Goal: Check status

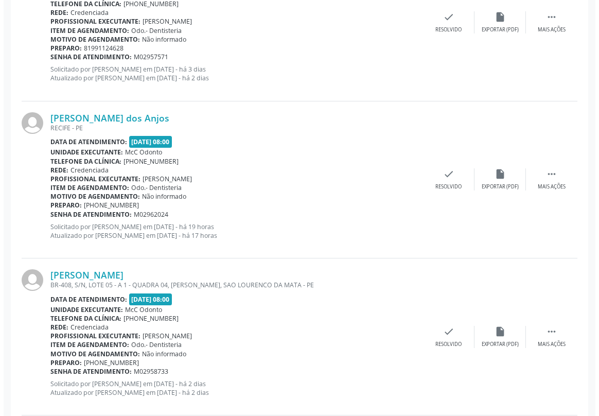
scroll to position [374, 0]
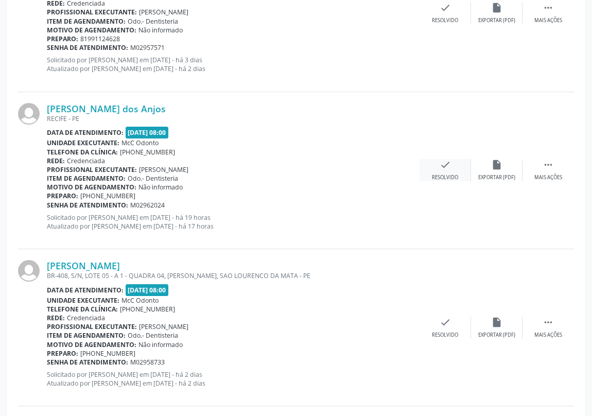
click at [442, 169] on icon "check" at bounding box center [444, 164] width 11 height 11
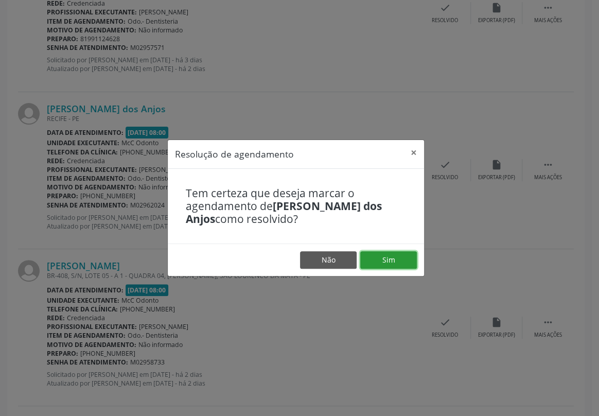
click at [395, 256] on button "Sim" at bounding box center [388, 259] width 57 height 17
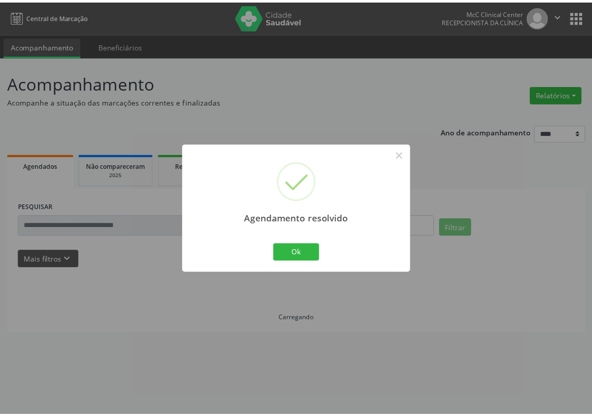
scroll to position [0, 0]
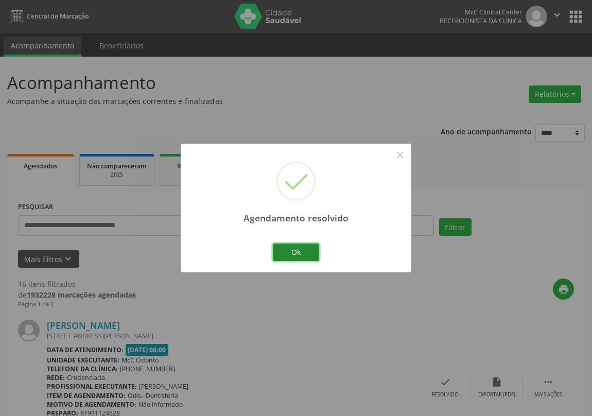
click at [309, 252] on button "Ok" at bounding box center [296, 251] width 46 height 17
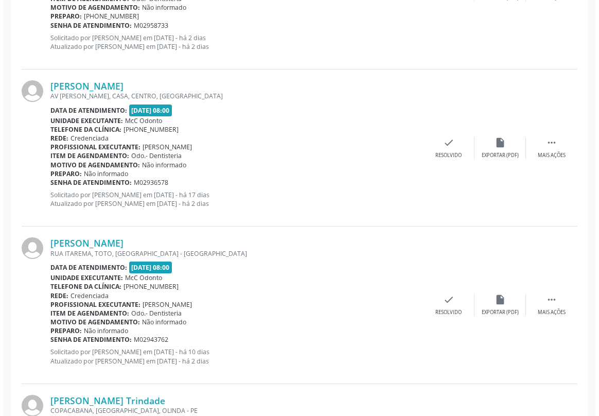
scroll to position [561, 0]
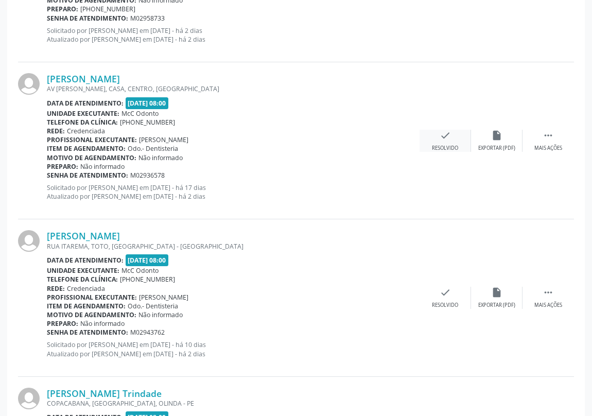
click at [440, 134] on icon "check" at bounding box center [444, 135] width 11 height 11
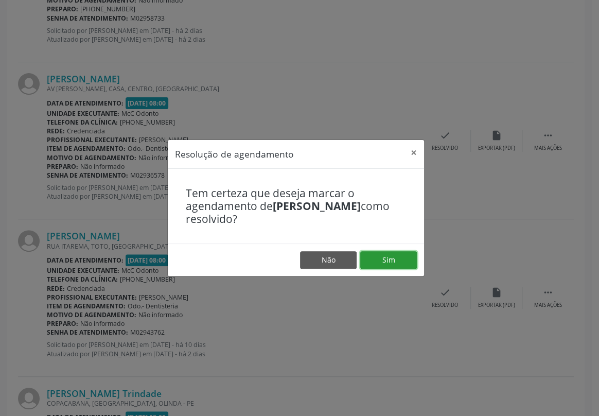
click at [394, 254] on button "Sim" at bounding box center [388, 259] width 57 height 17
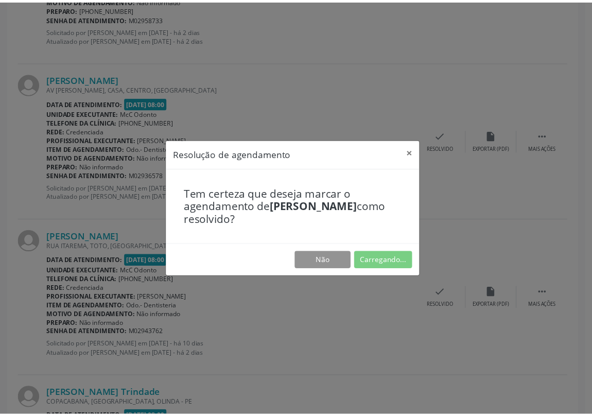
scroll to position [0, 0]
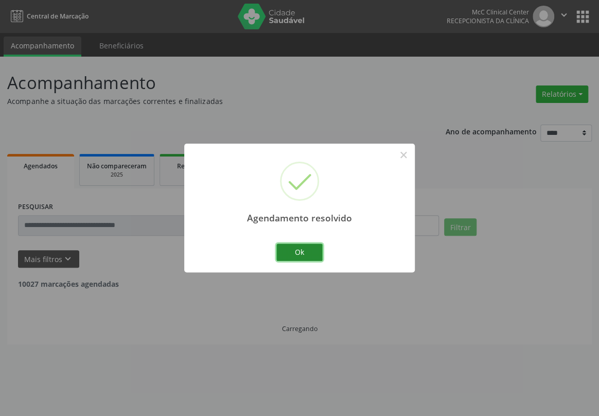
click at [307, 253] on button "Ok" at bounding box center [299, 251] width 46 height 17
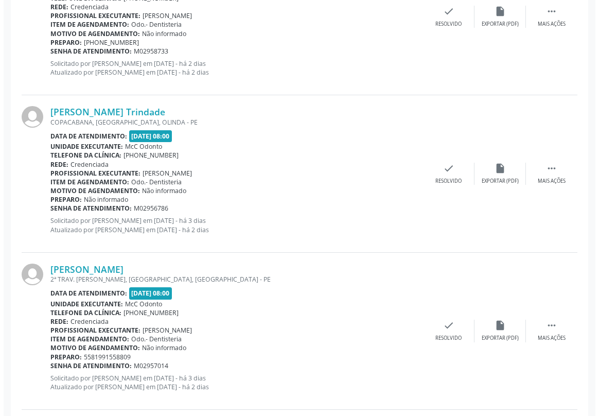
scroll to position [701, 0]
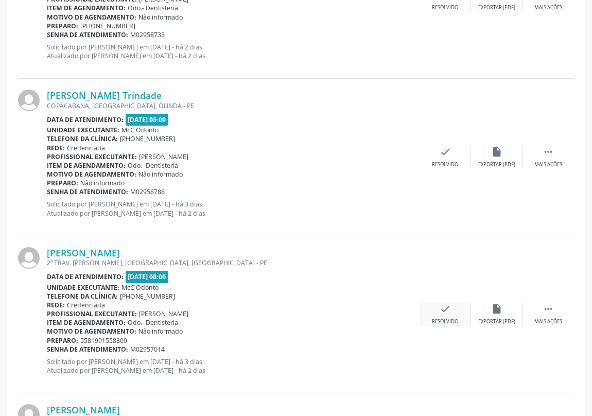
click at [445, 309] on icon "check" at bounding box center [444, 308] width 11 height 11
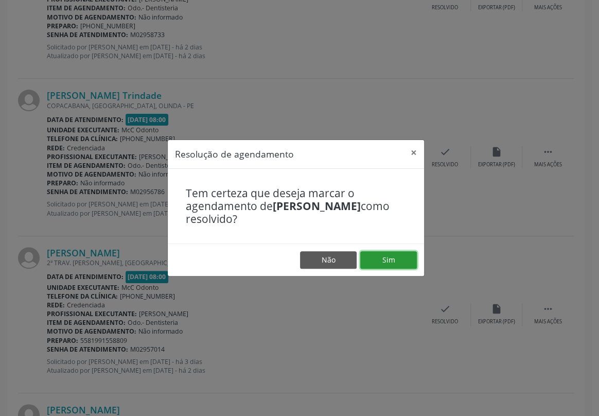
click at [393, 260] on button "Sim" at bounding box center [388, 259] width 57 height 17
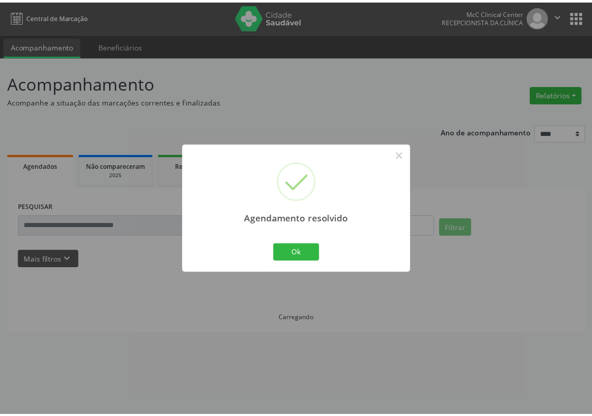
scroll to position [0, 0]
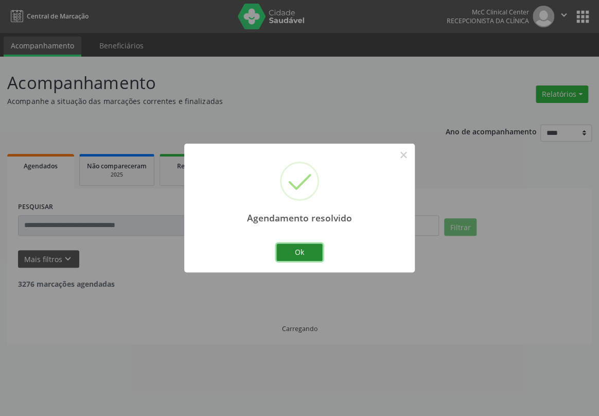
click at [288, 247] on button "Ok" at bounding box center [299, 251] width 46 height 17
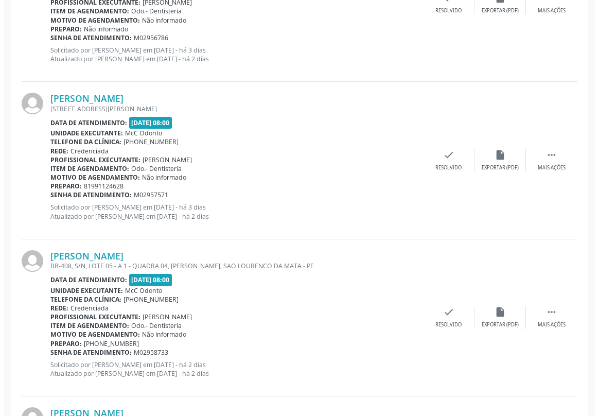
scroll to position [748, 0]
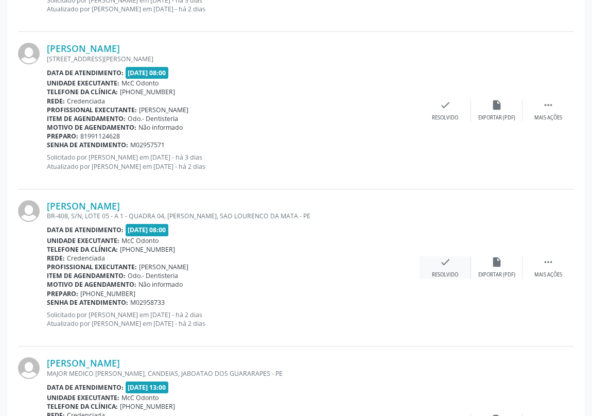
click at [444, 262] on icon "check" at bounding box center [444, 261] width 11 height 11
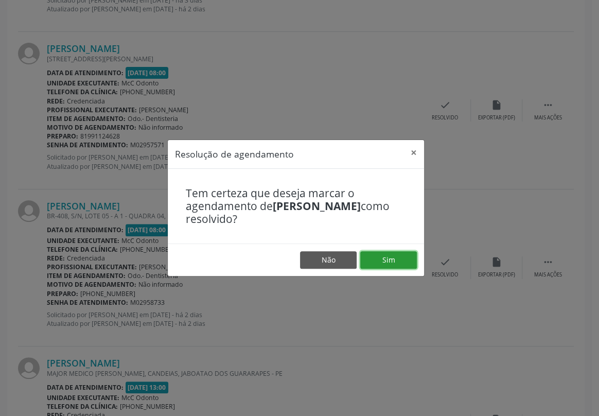
click at [391, 258] on button "Sim" at bounding box center [388, 259] width 57 height 17
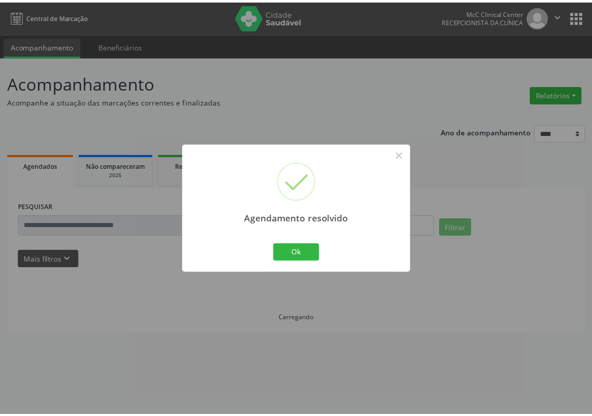
scroll to position [0, 0]
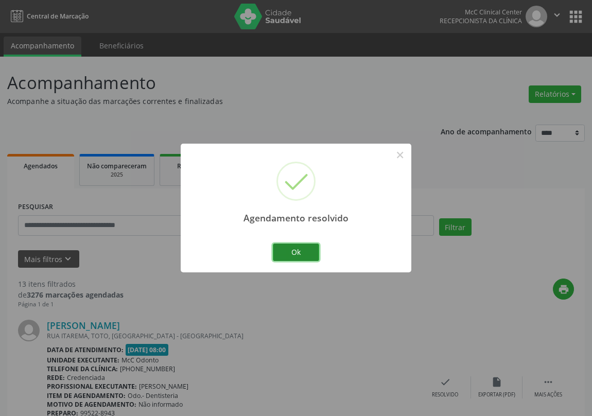
click at [302, 252] on button "Ok" at bounding box center [296, 251] width 46 height 17
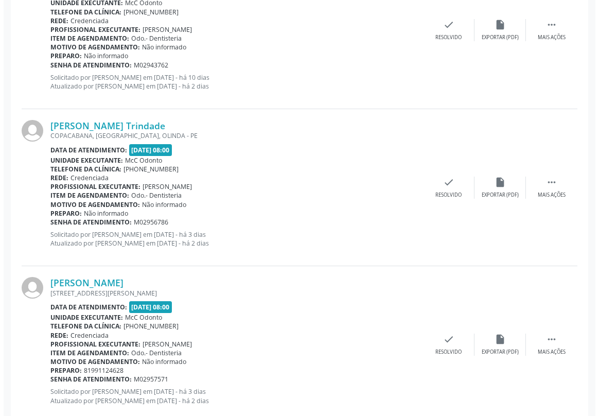
scroll to position [514, 0]
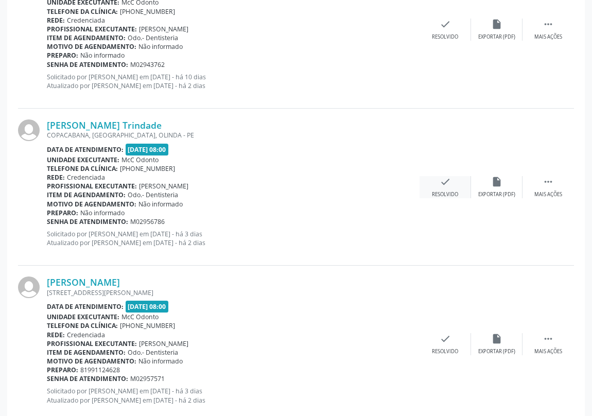
click at [447, 182] on icon "check" at bounding box center [444, 181] width 11 height 11
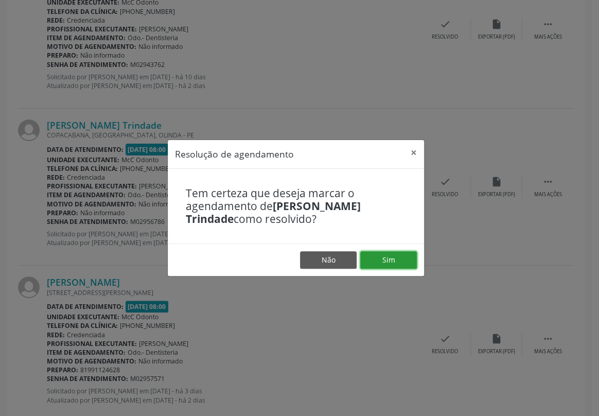
click at [390, 252] on button "Sim" at bounding box center [388, 259] width 57 height 17
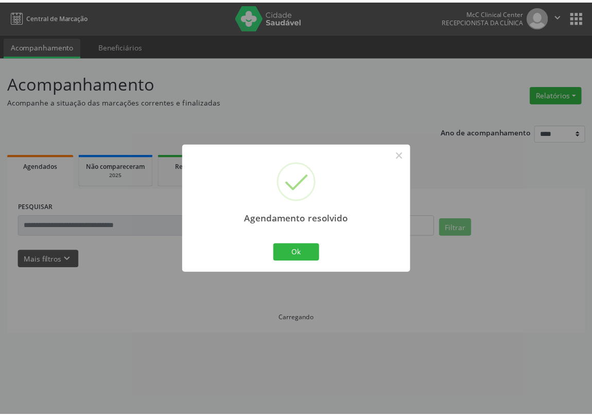
scroll to position [0, 0]
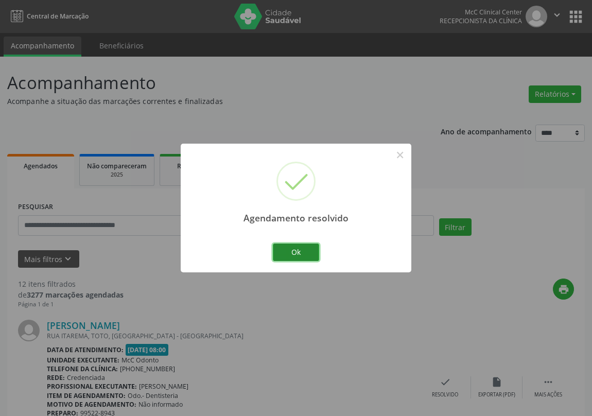
click at [287, 246] on button "Ok" at bounding box center [296, 251] width 46 height 17
